Goal: Book appointment/travel/reservation

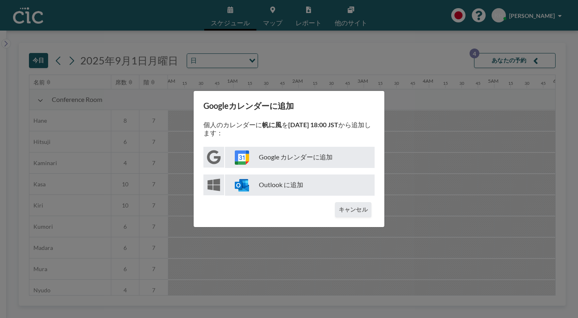
scroll to position [0, 603]
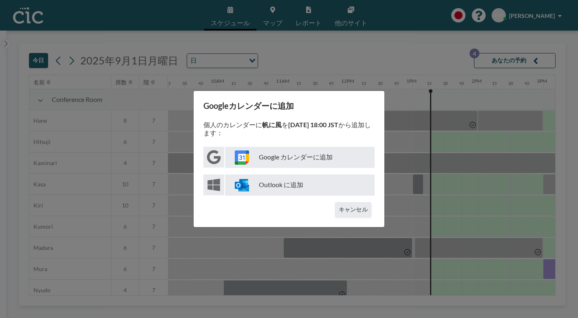
click at [369, 69] on div "Googleカレンダーに追加 個人のカレンダーに 帆に風 を [DATE] 18:00 JST から追加します： Google カレンダーに追加 Outloo…" at bounding box center [289, 159] width 578 height 318
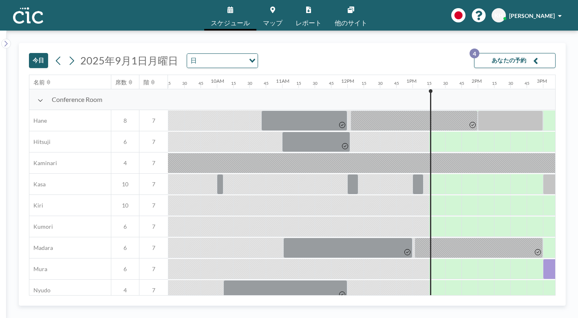
click at [506, 61] on button "あなたの予約 4" at bounding box center [515, 60] width 82 height 15
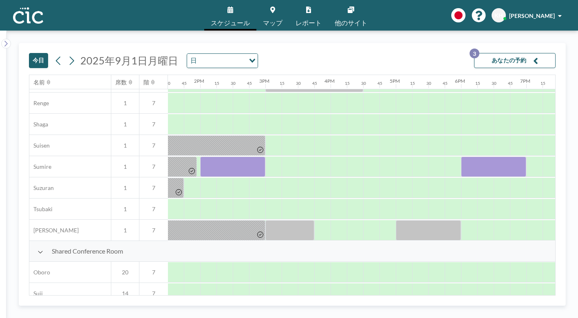
scroll to position [441, 899]
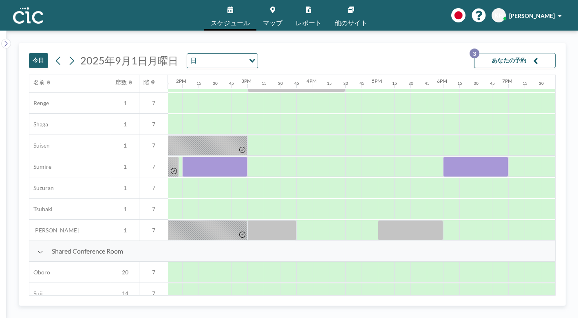
click at [70, 51] on div "[DATE] [DATE] 日 Loading... あなたの予約 3" at bounding box center [292, 58] width 527 height 31
click at [71, 58] on icon at bounding box center [72, 60] width 4 height 9
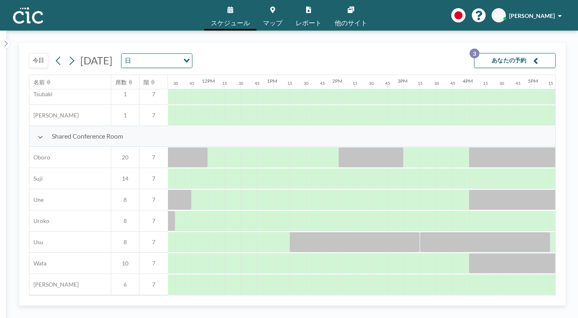
scroll to position [557, 751]
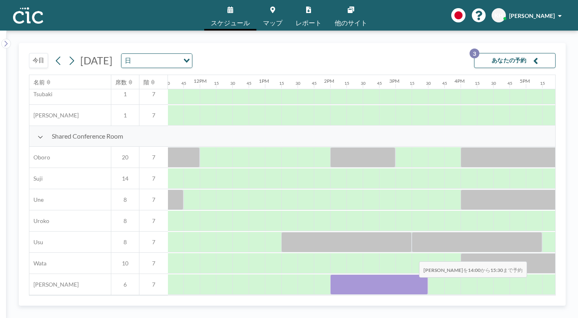
drag, startPoint x: 344, startPoint y: 274, endPoint x: 413, endPoint y: 284, distance: 69.2
click at [413, 284] on div at bounding box center [379, 284] width 98 height 20
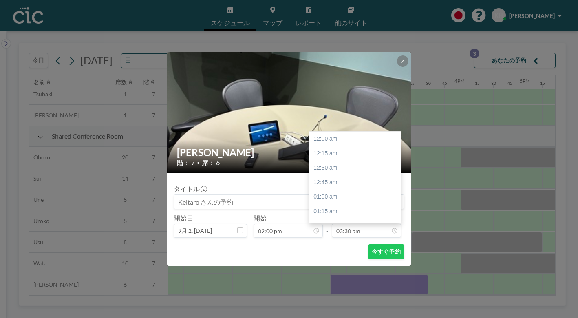
scroll to position [900, 0]
click at [253, 201] on input at bounding box center [289, 202] width 230 height 14
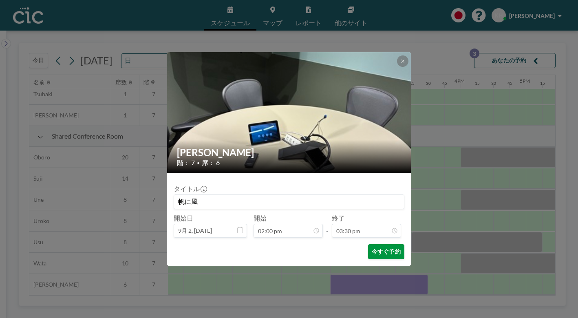
type input "帆に風"
click at [376, 247] on button "今すぐ予約" at bounding box center [386, 251] width 36 height 15
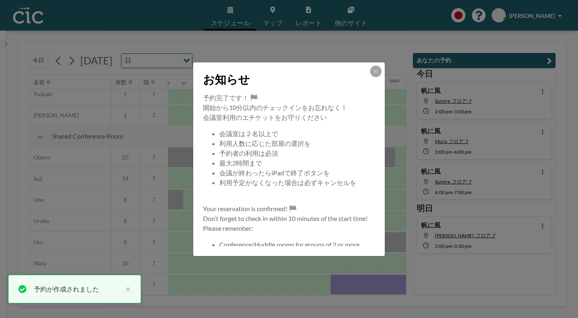
click at [378, 72] on icon at bounding box center [375, 71] width 5 height 5
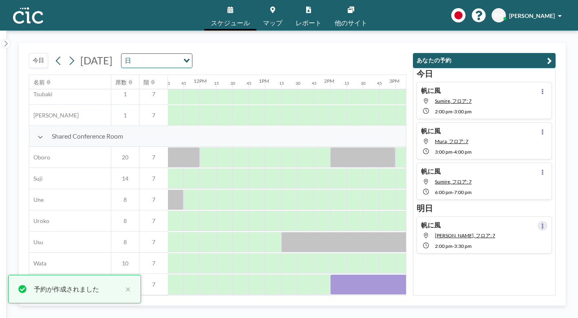
click at [542, 226] on icon at bounding box center [543, 225] width 2 height 5
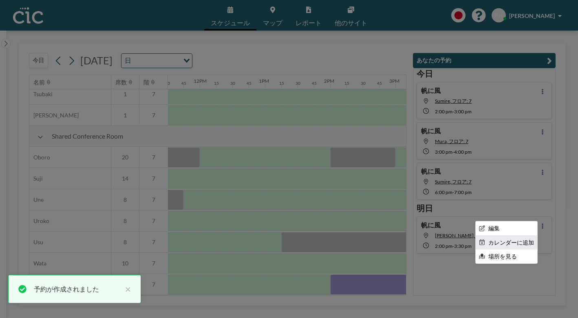
click at [517, 241] on li "カレンダーに追加" at bounding box center [507, 243] width 62 height 14
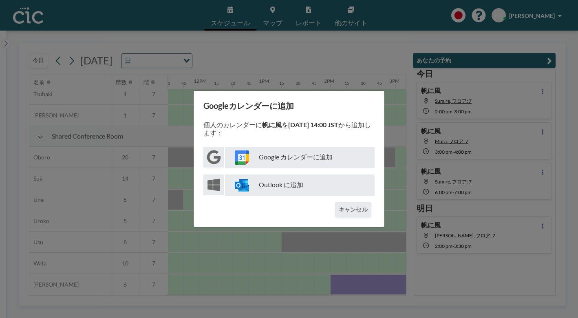
click at [317, 154] on p "Google カレンダーに追加" at bounding box center [300, 157] width 150 height 21
click at [360, 210] on button "キャンセル" at bounding box center [353, 209] width 36 height 15
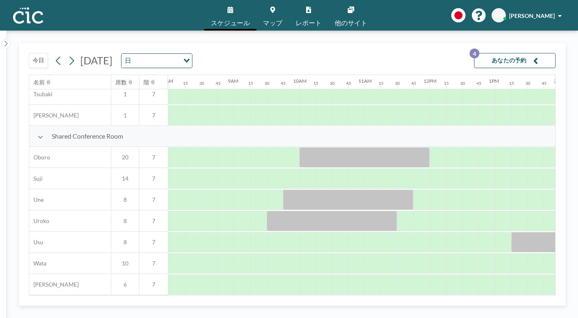
scroll to position [557, 479]
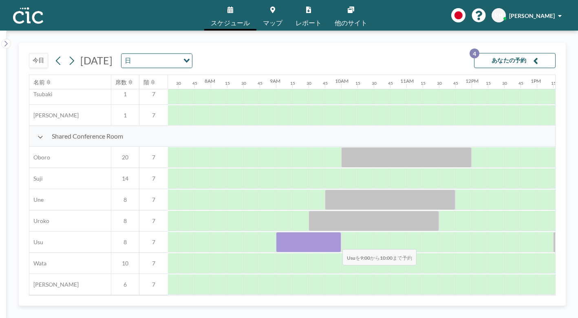
drag, startPoint x: 289, startPoint y: 244, endPoint x: 336, endPoint y: 244, distance: 47.3
click at [336, 244] on div at bounding box center [308, 242] width 65 height 20
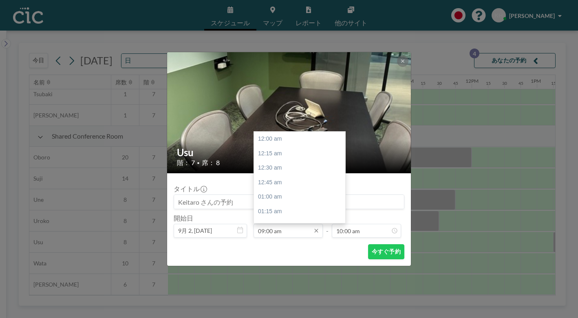
scroll to position [522, 0]
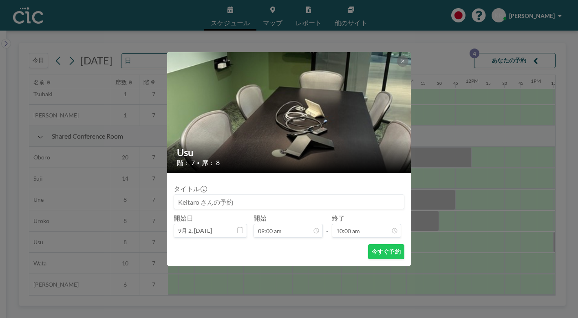
click at [242, 201] on input at bounding box center [289, 202] width 230 height 14
type input "帆に風"
click at [380, 255] on button "今すぐ予約" at bounding box center [386, 251] width 36 height 15
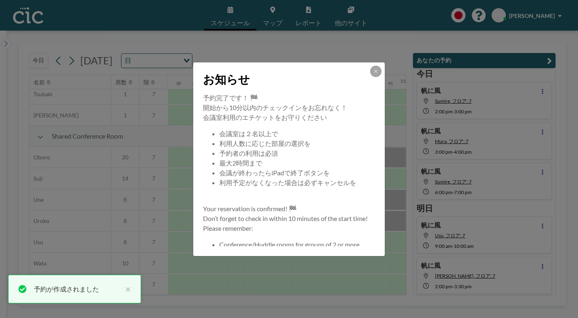
scroll to position [2, 0]
click at [378, 72] on icon at bounding box center [375, 71] width 5 height 5
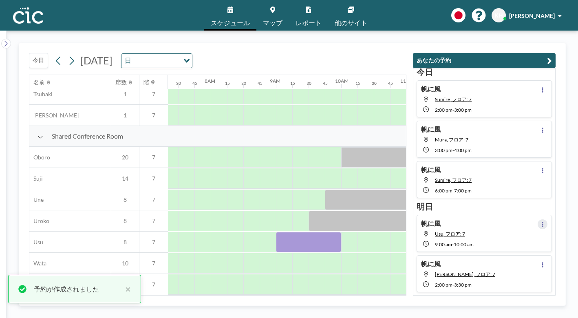
click at [541, 224] on icon at bounding box center [542, 224] width 3 height 5
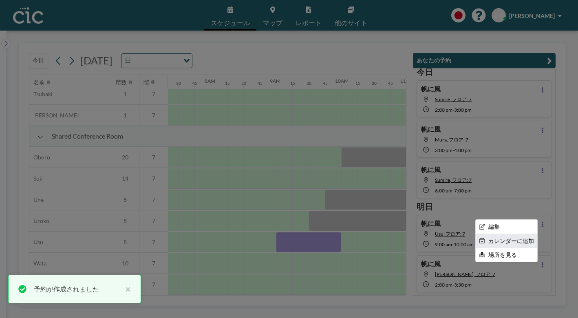
click at [517, 238] on li "カレンダーに追加" at bounding box center [507, 241] width 62 height 14
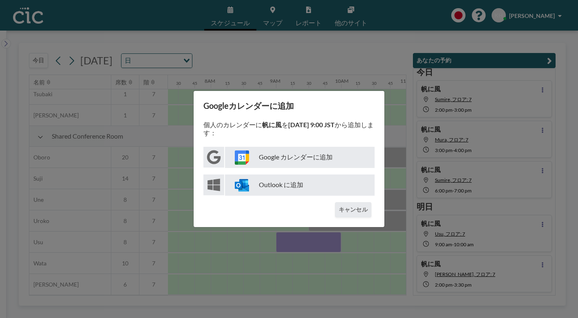
click at [318, 159] on p "Google カレンダーに追加" at bounding box center [300, 157] width 150 height 21
click at [358, 216] on button "キャンセル" at bounding box center [353, 209] width 36 height 15
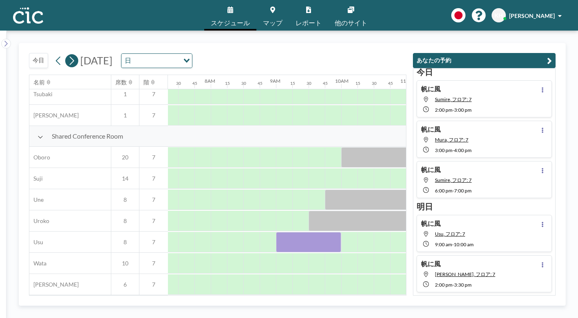
click at [73, 57] on icon at bounding box center [72, 61] width 8 height 12
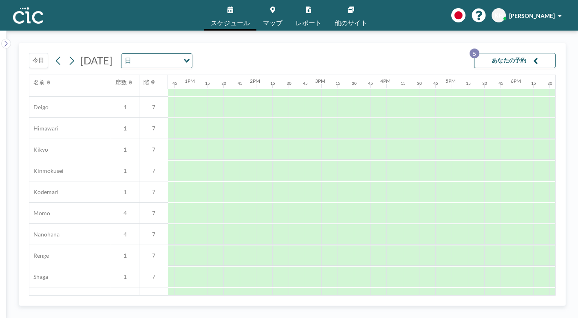
scroll to position [270, 825]
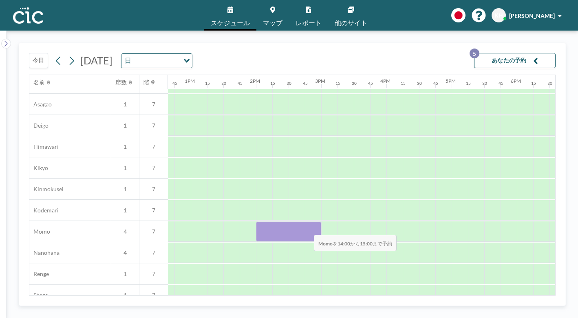
drag, startPoint x: 260, startPoint y: 229, endPoint x: 307, endPoint y: 230, distance: 47.3
click at [307, 230] on div at bounding box center [288, 231] width 65 height 20
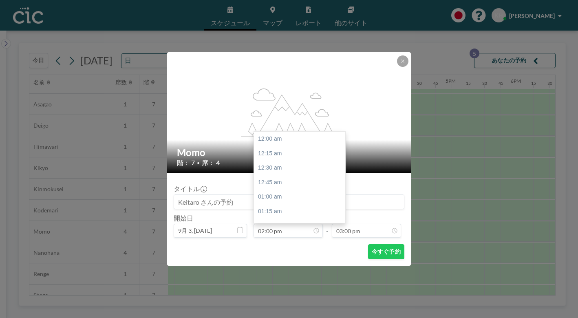
scroll to position [813, 0]
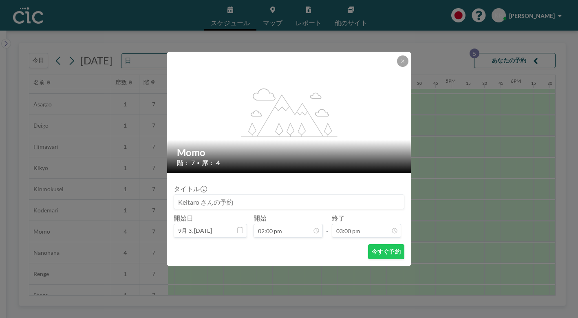
click at [283, 206] on input at bounding box center [289, 202] width 230 height 14
type input "h"
type input "帆に風"
click at [399, 254] on button "今すぐ予約" at bounding box center [386, 251] width 36 height 15
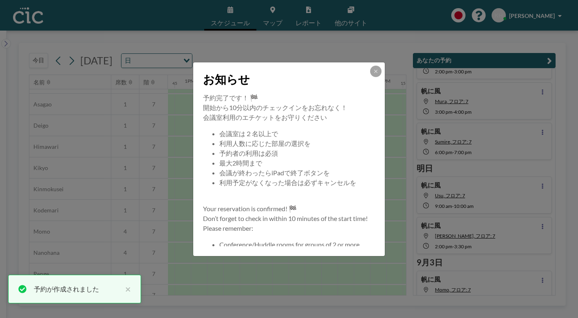
scroll to position [55, 0]
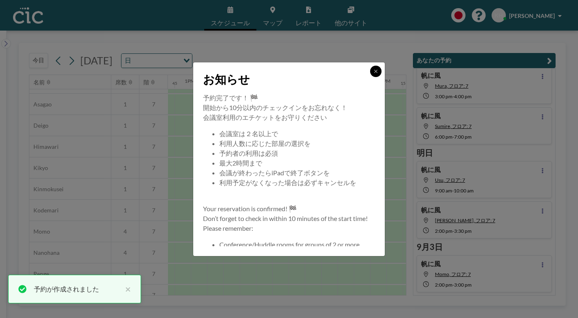
click at [375, 71] on icon at bounding box center [375, 71] width 5 height 5
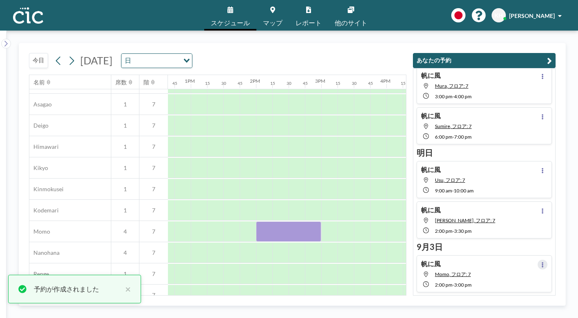
click at [545, 265] on button at bounding box center [543, 265] width 10 height 10
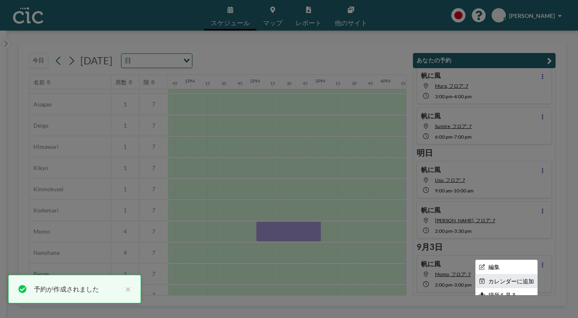
click at [519, 277] on li "カレンダーに追加" at bounding box center [507, 281] width 62 height 14
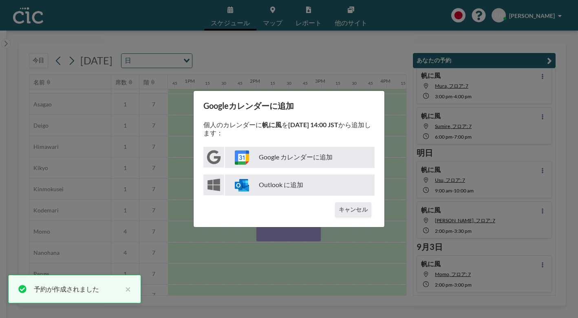
click at [329, 154] on p "Google カレンダーに追加" at bounding box center [300, 157] width 150 height 21
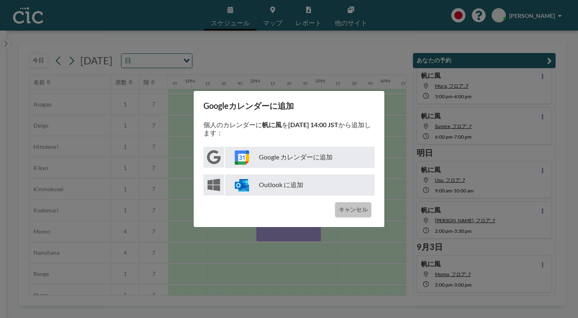
click at [368, 206] on button "キャンセル" at bounding box center [353, 209] width 36 height 15
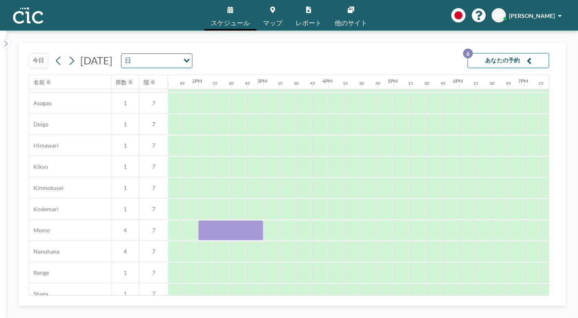
scroll to position [272, 884]
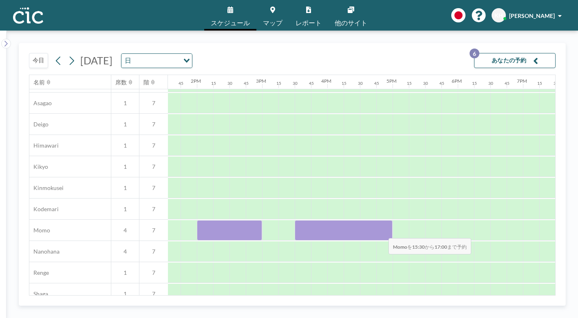
drag, startPoint x: 305, startPoint y: 234, endPoint x: 382, endPoint y: 233, distance: 77.5
click at [382, 233] on div at bounding box center [344, 230] width 98 height 20
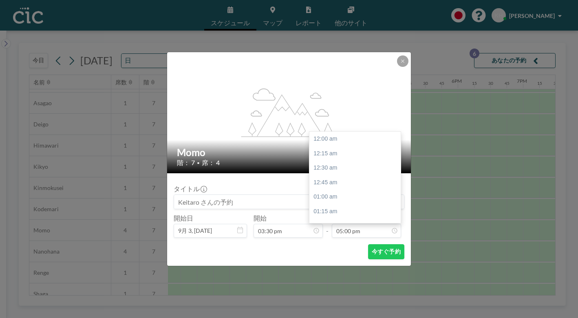
scroll to position [987, 0]
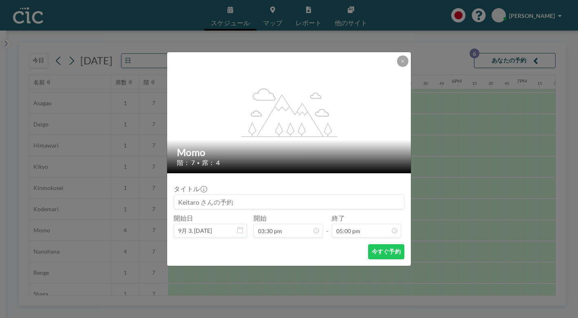
click at [208, 205] on input at bounding box center [289, 202] width 230 height 14
type input "ほ"
type input "帆に風"
click at [379, 253] on button "今すぐ予約" at bounding box center [386, 251] width 36 height 15
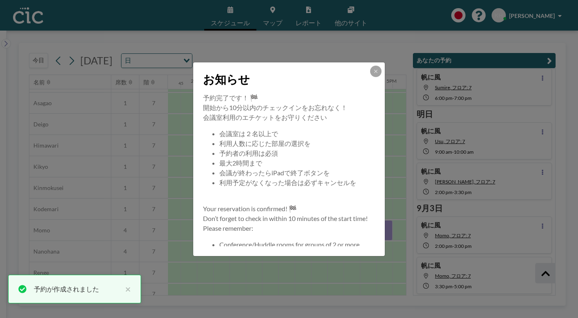
scroll to position [95, 0]
click at [373, 73] on button at bounding box center [375, 71] width 11 height 11
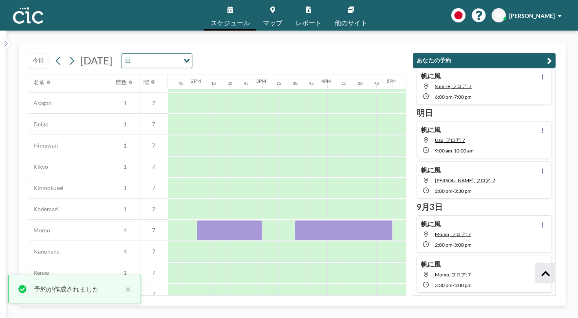
click at [504, 271] on div "帆に風 Momo, フロア: 7 3:30 PM - 5:00 PM" at bounding box center [484, 274] width 135 height 37
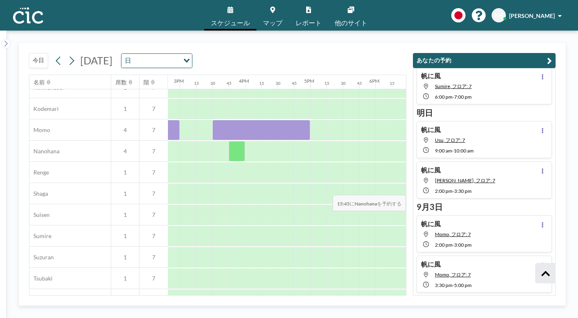
scroll to position [383, 995]
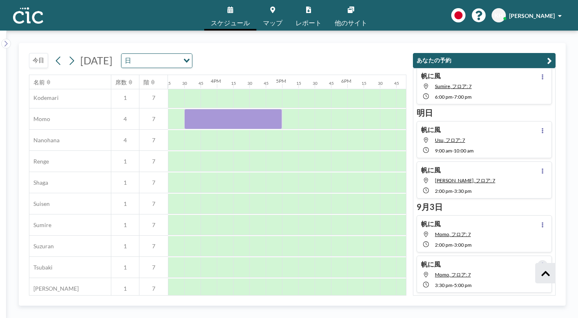
click at [543, 261] on button at bounding box center [543, 265] width 10 height 10
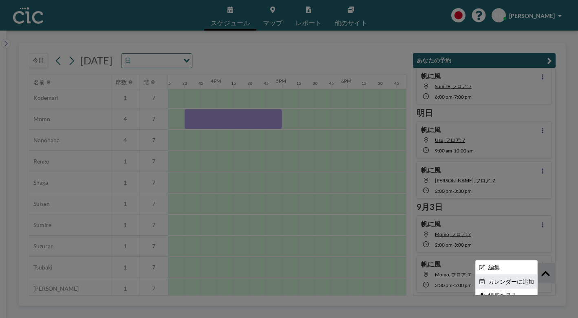
click at [482, 281] on icon at bounding box center [482, 281] width 5 height 6
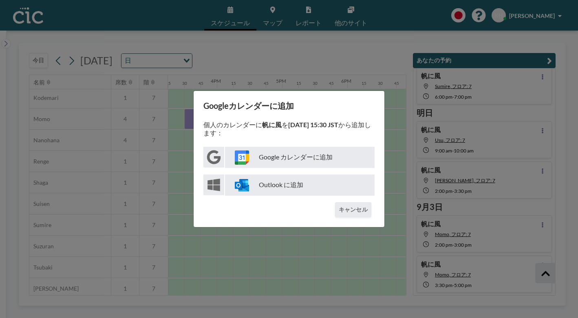
click at [282, 152] on p "Google カレンダーに追加" at bounding box center [300, 157] width 150 height 21
click at [394, 179] on div "Googleカレンダーに追加 個人のカレンダーに 帆に風 を [DATE] 15:30 JST から追加します： Google カレンダーに追加 Outloo…" at bounding box center [289, 159] width 578 height 318
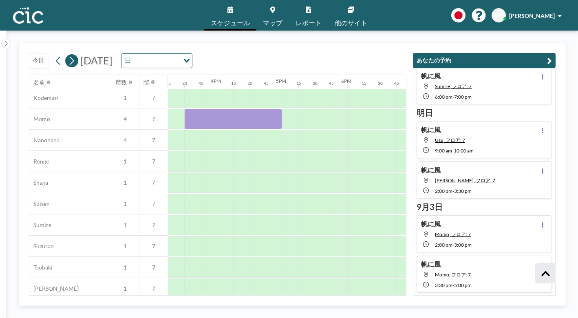
click at [70, 61] on icon at bounding box center [72, 61] width 8 height 12
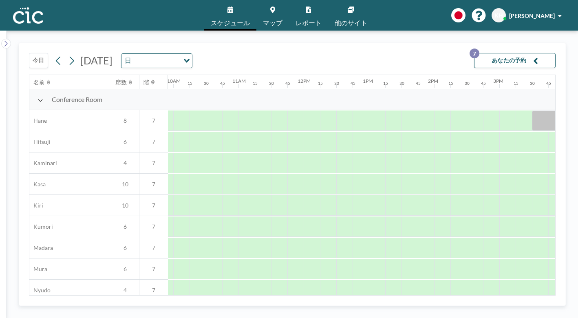
scroll to position [0, 641]
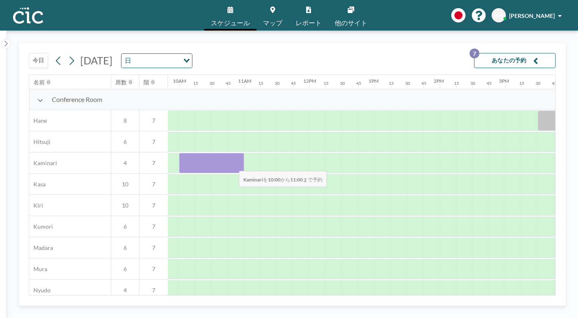
drag, startPoint x: 194, startPoint y: 165, endPoint x: 232, endPoint y: 166, distance: 38.3
click at [232, 166] on div at bounding box center [211, 163] width 65 height 20
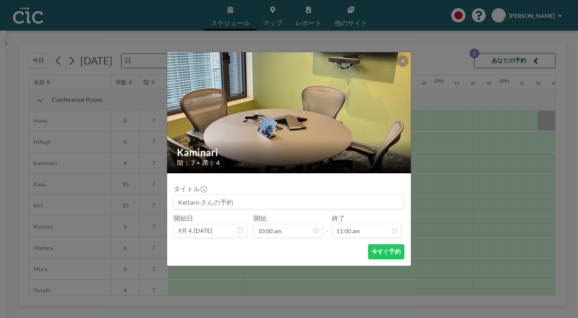
click at [234, 202] on input at bounding box center [289, 202] width 230 height 14
type input "H"
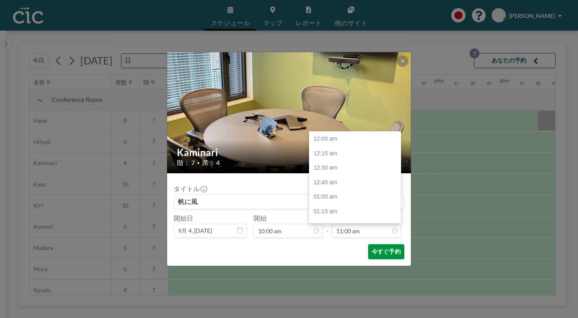
scroll to position [639, 0]
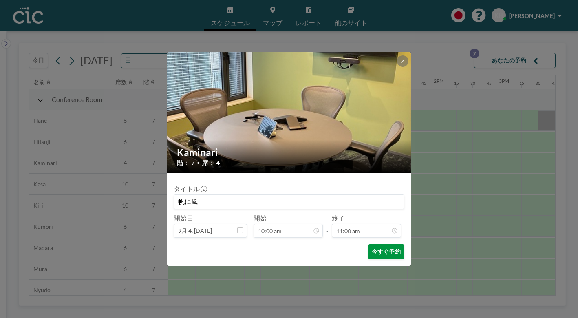
type input "帆に風"
click at [389, 255] on button "今すぐ予約" at bounding box center [386, 251] width 36 height 15
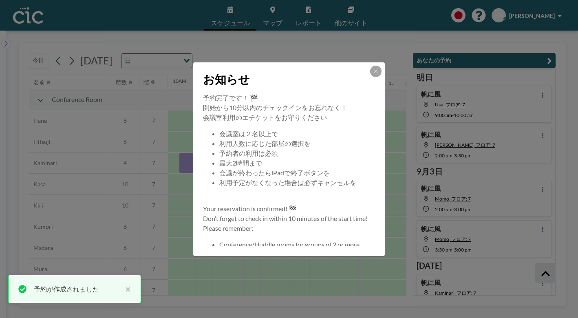
scroll to position [149, 0]
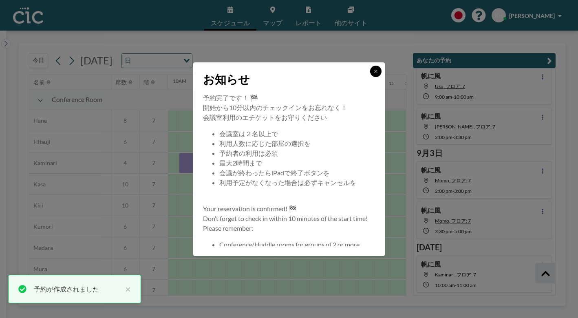
click at [376, 71] on icon at bounding box center [375, 71] width 3 height 3
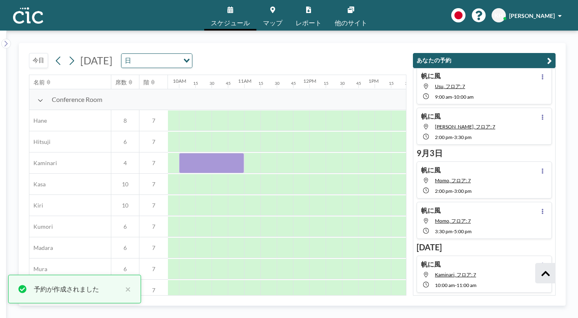
click at [508, 269] on div "帆に[PERSON_NAME], フロア: 7 10:00 AM - 11:00 AM" at bounding box center [484, 274] width 135 height 37
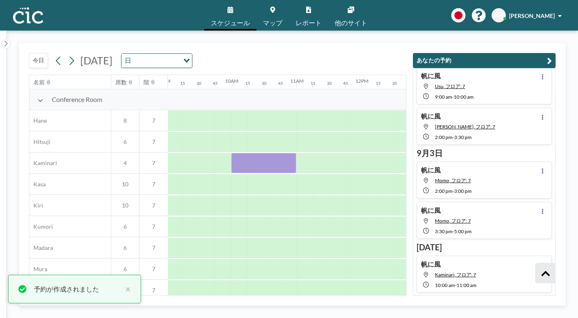
scroll to position [0, 636]
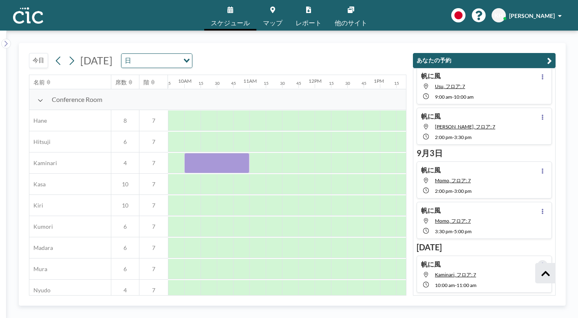
click at [542, 261] on button at bounding box center [543, 265] width 10 height 10
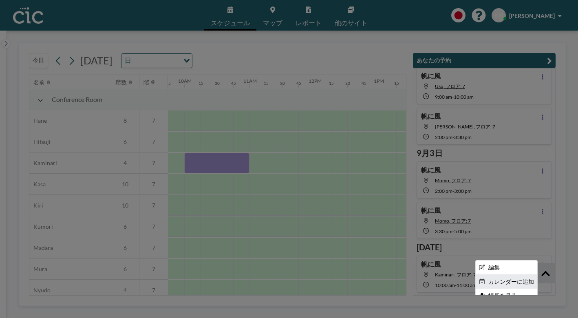
click at [503, 281] on li "カレンダーに追加" at bounding box center [507, 282] width 62 height 14
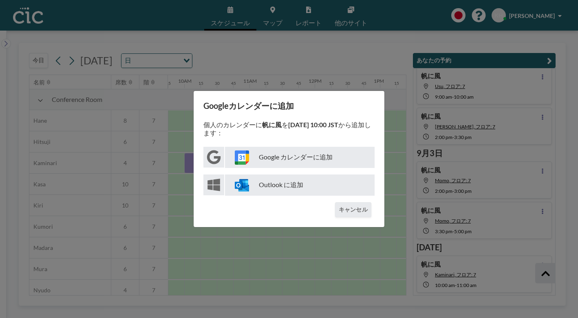
click at [299, 157] on p "Google カレンダーに追加" at bounding box center [300, 157] width 150 height 21
click at [289, 66] on div "Googleカレンダーに追加 個人のカレンダーに 帆に風 を [DATE] 10:00 JST から追加します： Google カレンダーに追加 Outloo…" at bounding box center [289, 159] width 578 height 318
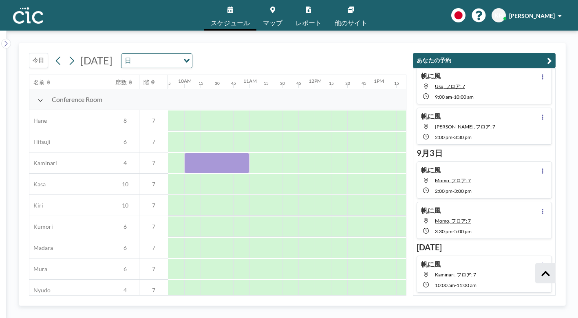
click at [75, 62] on icon at bounding box center [72, 61] width 8 height 12
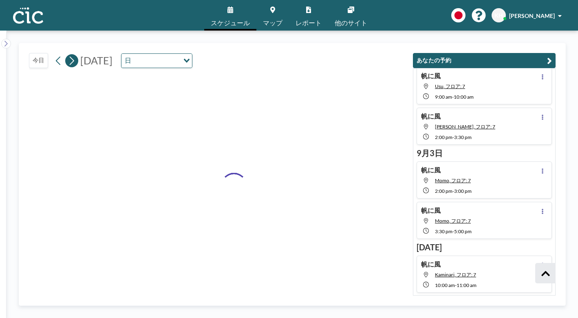
click at [75, 62] on icon at bounding box center [72, 61] width 8 height 12
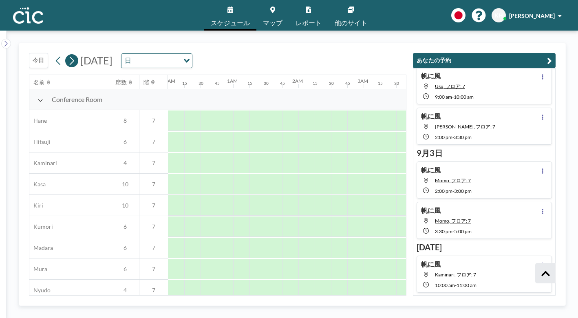
scroll to position [0, 201]
click at [75, 62] on icon at bounding box center [72, 61] width 8 height 12
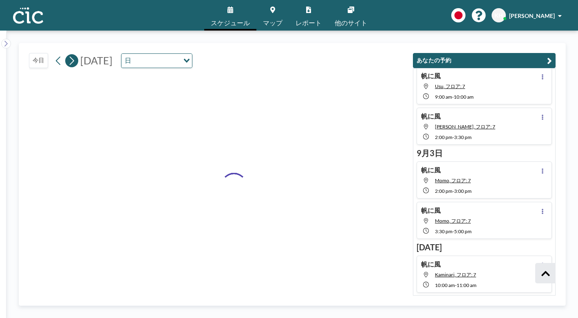
click at [75, 62] on icon at bounding box center [72, 61] width 8 height 12
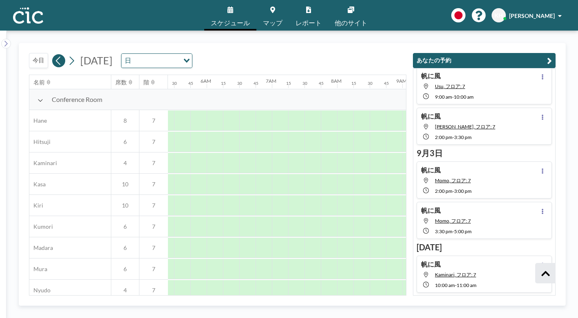
scroll to position [0, 434]
click at [63, 63] on button at bounding box center [58, 60] width 13 height 13
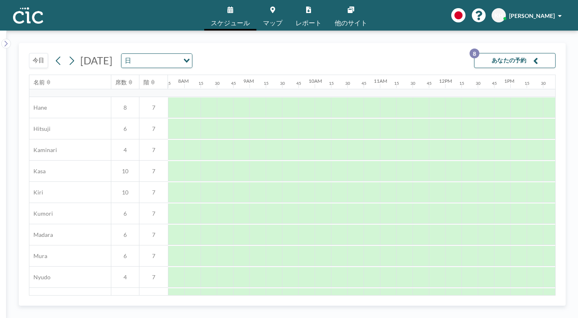
scroll to position [3, 506]
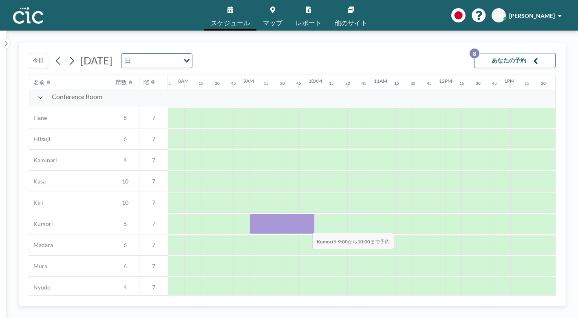
drag, startPoint x: 265, startPoint y: 228, endPoint x: 306, endPoint y: 228, distance: 40.8
click at [306, 228] on div at bounding box center [282, 224] width 65 height 20
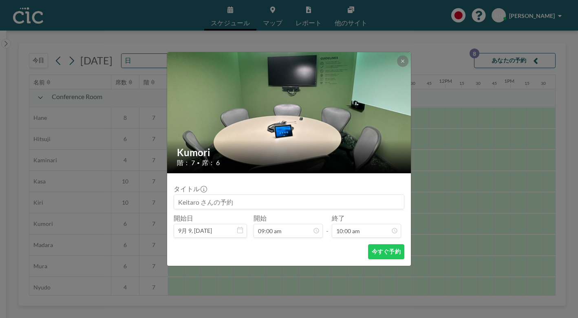
scroll to position [522, 0]
click at [263, 205] on input at bounding box center [289, 202] width 230 height 14
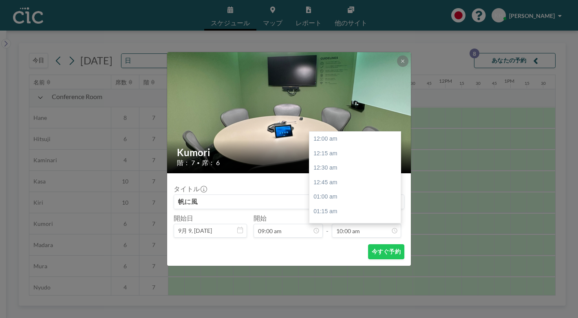
scroll to position [581, 0]
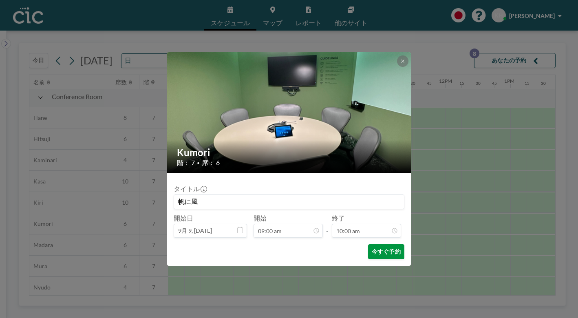
type input "帆に風"
click at [384, 253] on button "今すぐ予約" at bounding box center [386, 251] width 36 height 15
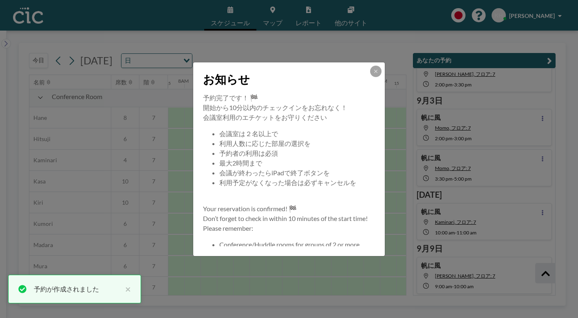
scroll to position [203, 0]
click at [375, 71] on icon at bounding box center [375, 71] width 3 height 3
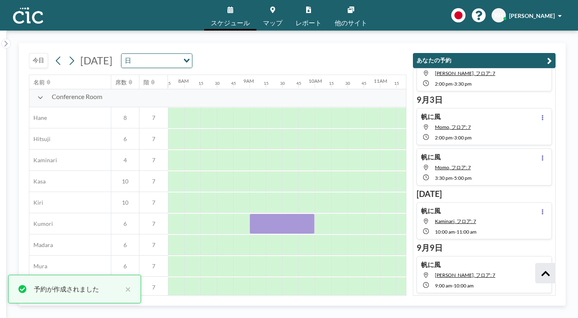
click at [540, 259] on div "帆に[PERSON_NAME], フロア: 7 9:00 AM - 10:00 AM" at bounding box center [484, 274] width 135 height 37
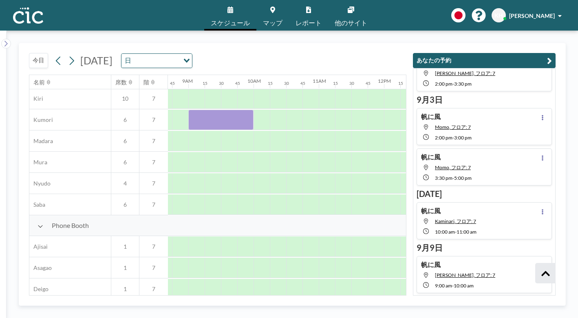
scroll to position [108, 571]
click at [542, 259] on div "帆に[PERSON_NAME], フロア: 7 9:00 AM - 10:00 AM" at bounding box center [484, 274] width 135 height 37
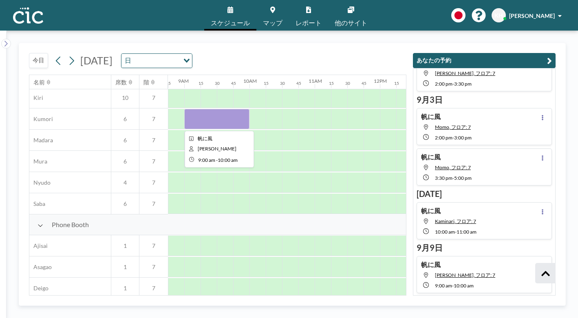
click at [242, 122] on div at bounding box center [216, 119] width 65 height 20
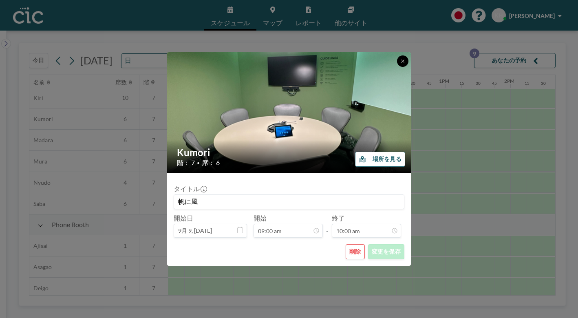
click at [402, 57] on button at bounding box center [402, 60] width 11 height 11
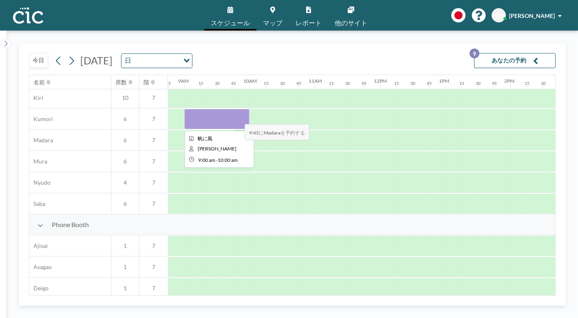
click at [238, 119] on div at bounding box center [216, 119] width 65 height 20
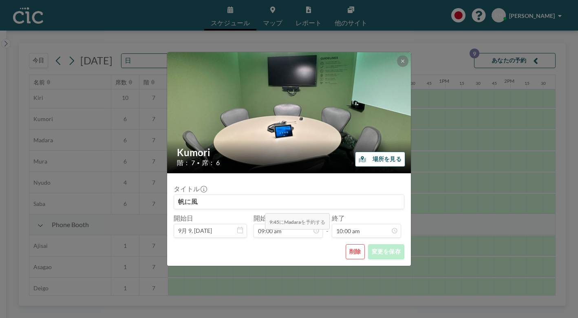
scroll to position [522, 0]
click at [401, 59] on icon at bounding box center [402, 61] width 5 height 5
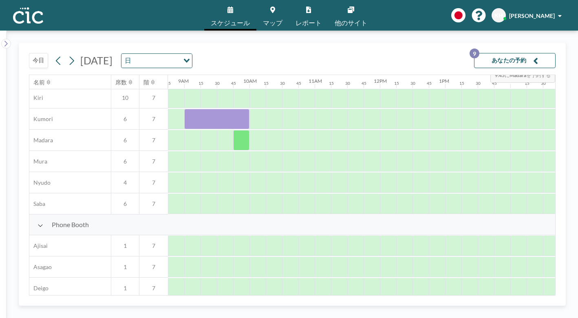
click at [529, 60] on button "あなたの予約 9" at bounding box center [515, 60] width 82 height 15
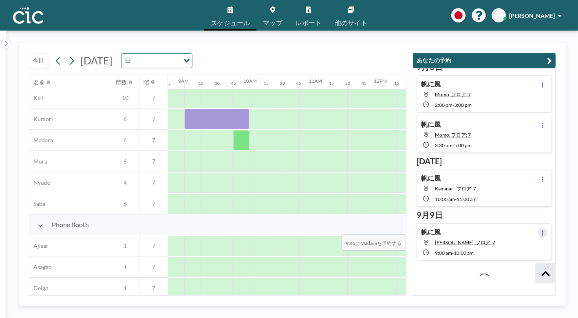
click at [543, 230] on icon at bounding box center [543, 232] width 2 height 5
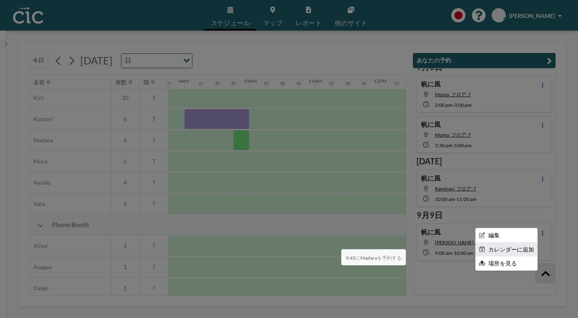
click at [509, 244] on li "カレンダーに追加" at bounding box center [507, 250] width 62 height 14
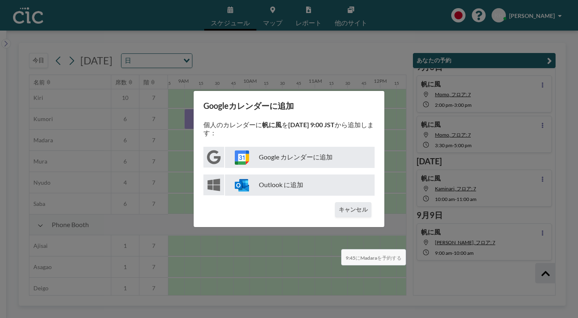
scroll to position [235, 0]
click at [322, 154] on p "Google カレンダーに追加" at bounding box center [300, 157] width 150 height 21
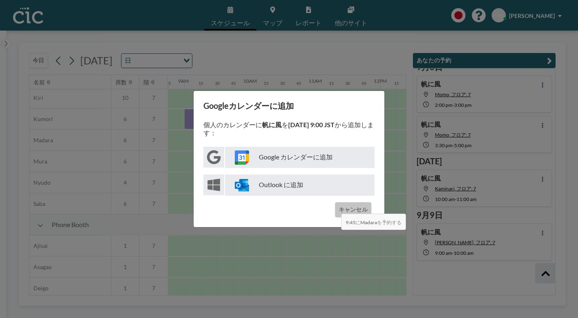
click at [351, 208] on button "キャンセル" at bounding box center [353, 209] width 36 height 15
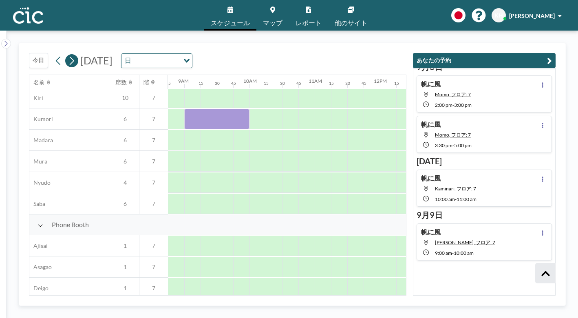
click at [74, 58] on icon at bounding box center [72, 61] width 8 height 12
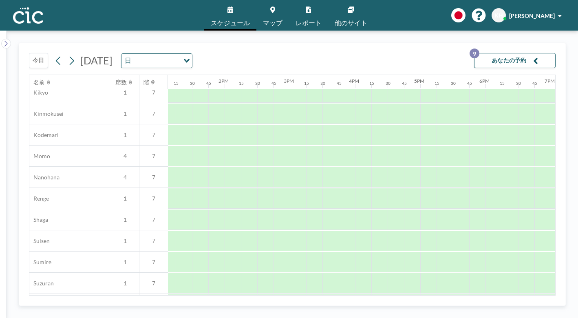
scroll to position [346, 861]
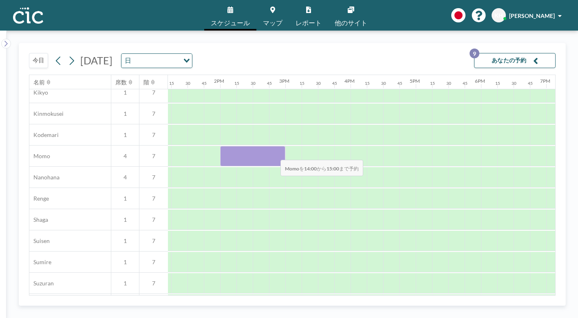
drag, startPoint x: 227, startPoint y: 155, endPoint x: 274, endPoint y: 155, distance: 47.3
click at [274, 155] on div at bounding box center [252, 156] width 65 height 20
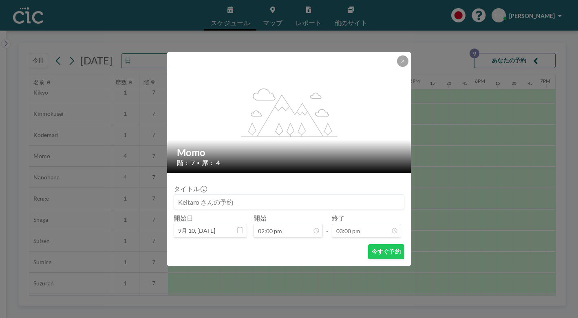
click at [308, 201] on input at bounding box center [289, 202] width 230 height 14
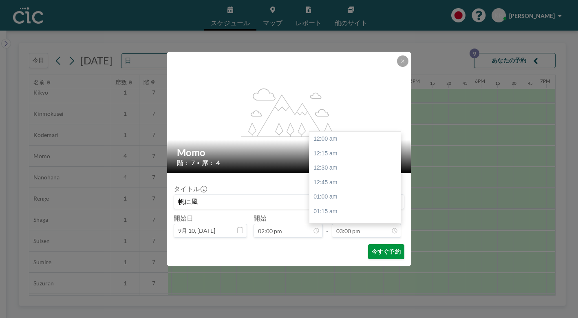
scroll to position [871, 0]
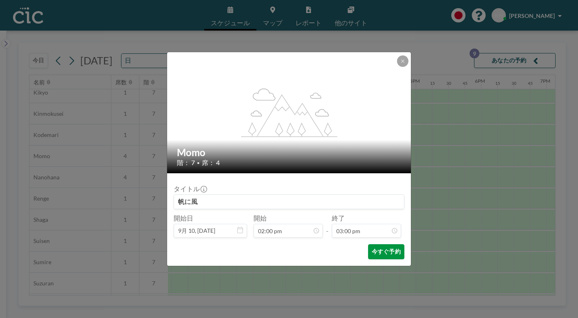
type input "帆に風"
click at [387, 254] on button "今すぐ予約" at bounding box center [386, 251] width 36 height 15
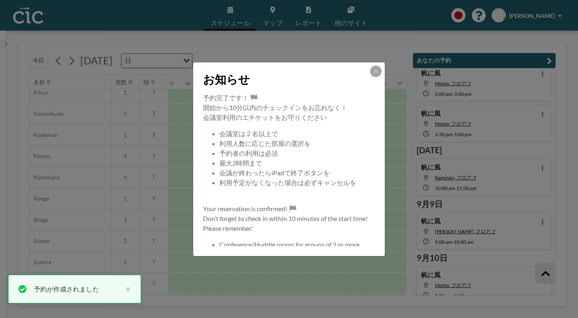
scroll to position [256, 0]
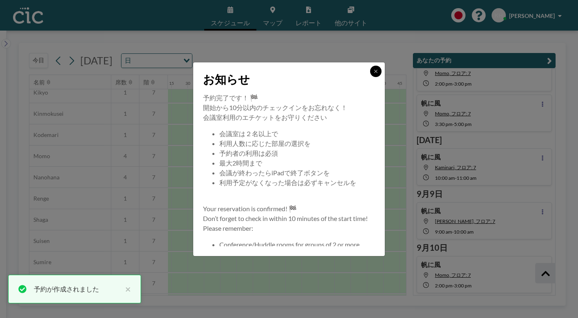
click at [375, 67] on button at bounding box center [375, 71] width 11 height 11
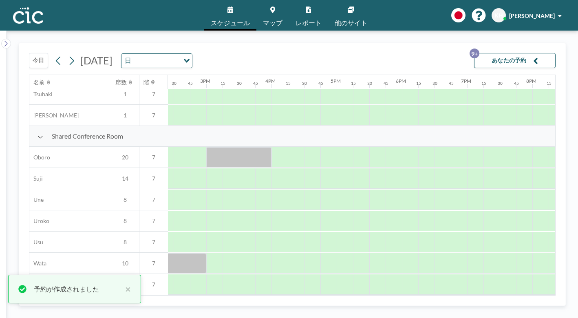
scroll to position [557, 941]
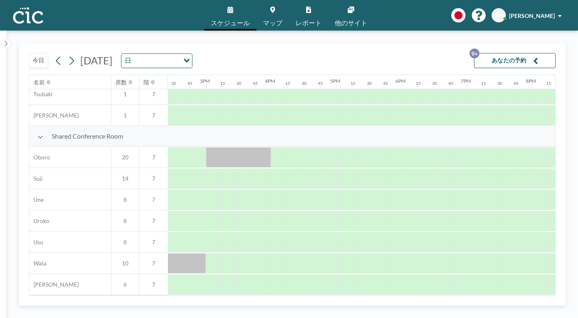
click at [519, 67] on button "あなたの予約 9+" at bounding box center [515, 60] width 82 height 15
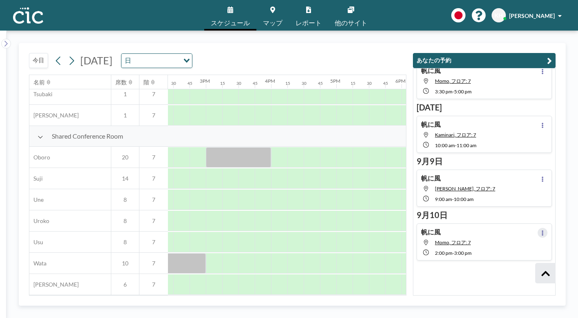
click at [541, 231] on button at bounding box center [543, 233] width 10 height 10
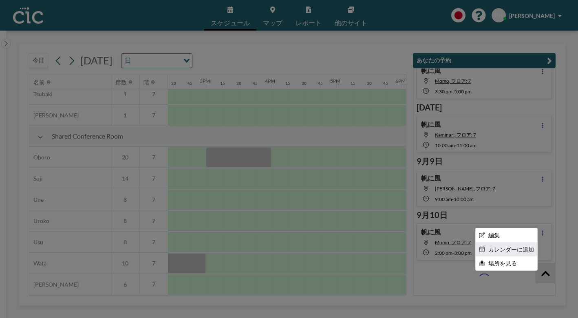
click at [504, 245] on li "カレンダーに追加" at bounding box center [507, 250] width 62 height 14
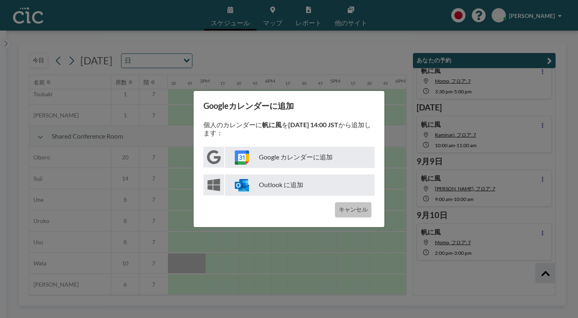
scroll to position [289, 0]
click at [308, 152] on p "Google カレンダーに追加" at bounding box center [300, 157] width 150 height 21
